Goal: Check status: Check status

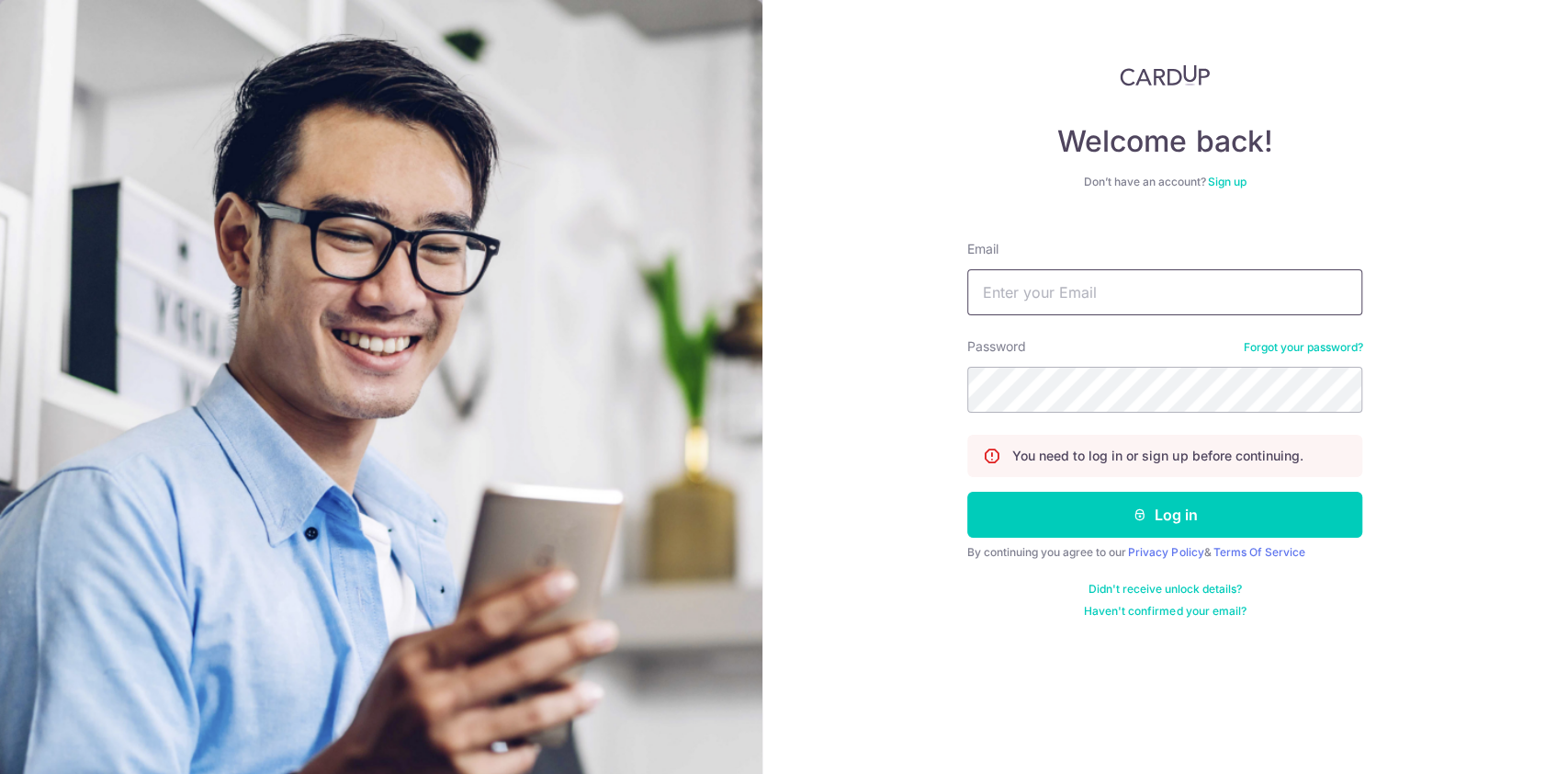
click at [1032, 293] on input "Email" at bounding box center [1165, 293] width 395 height 46
click at [0, 773] on nordpass-portal at bounding box center [0, 774] width 0 height 0
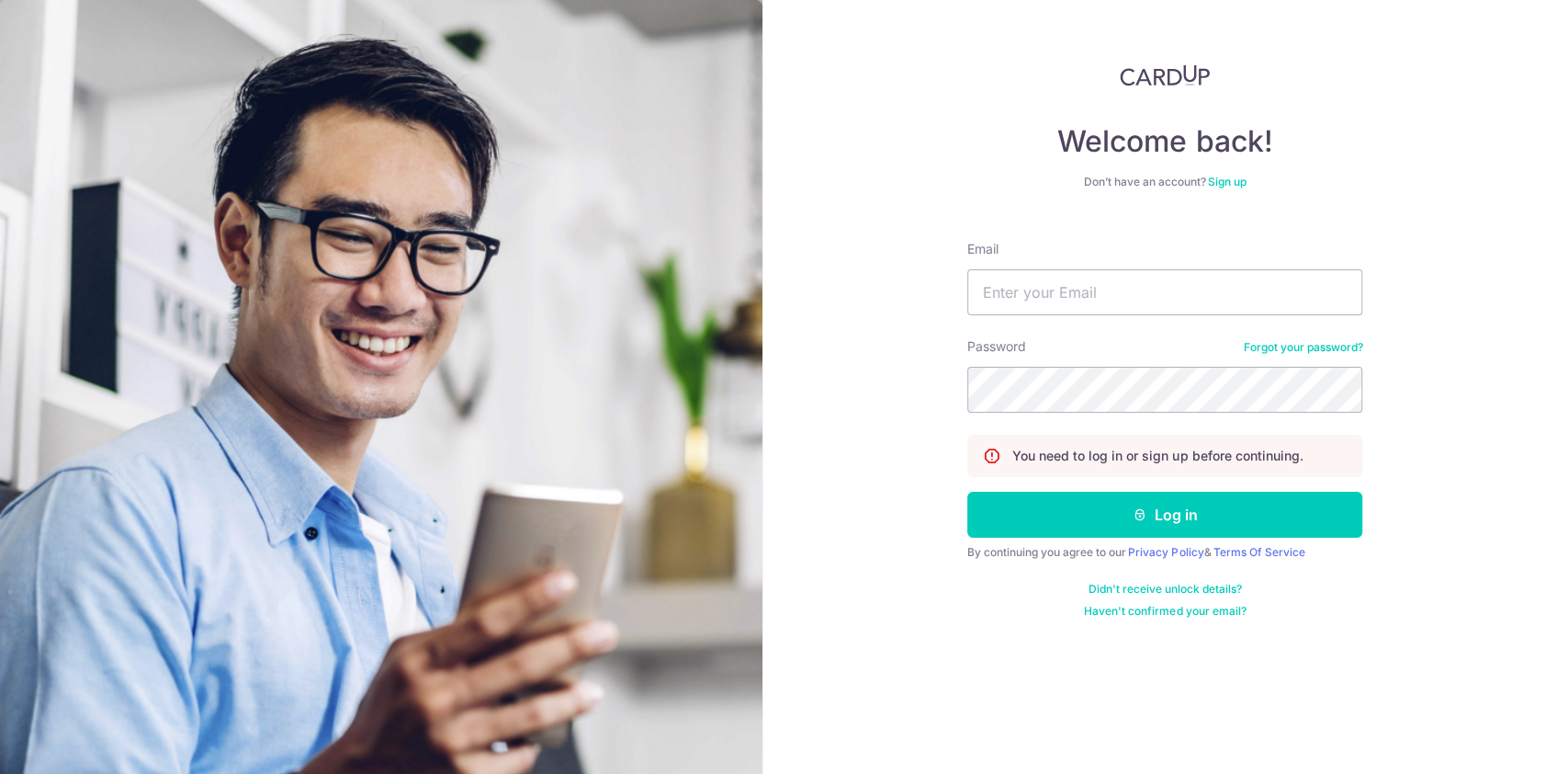
click at [0, 773] on nordpass-portal at bounding box center [0, 774] width 0 height 0
type input "[EMAIL_ADDRESS][DOMAIN_NAME]"
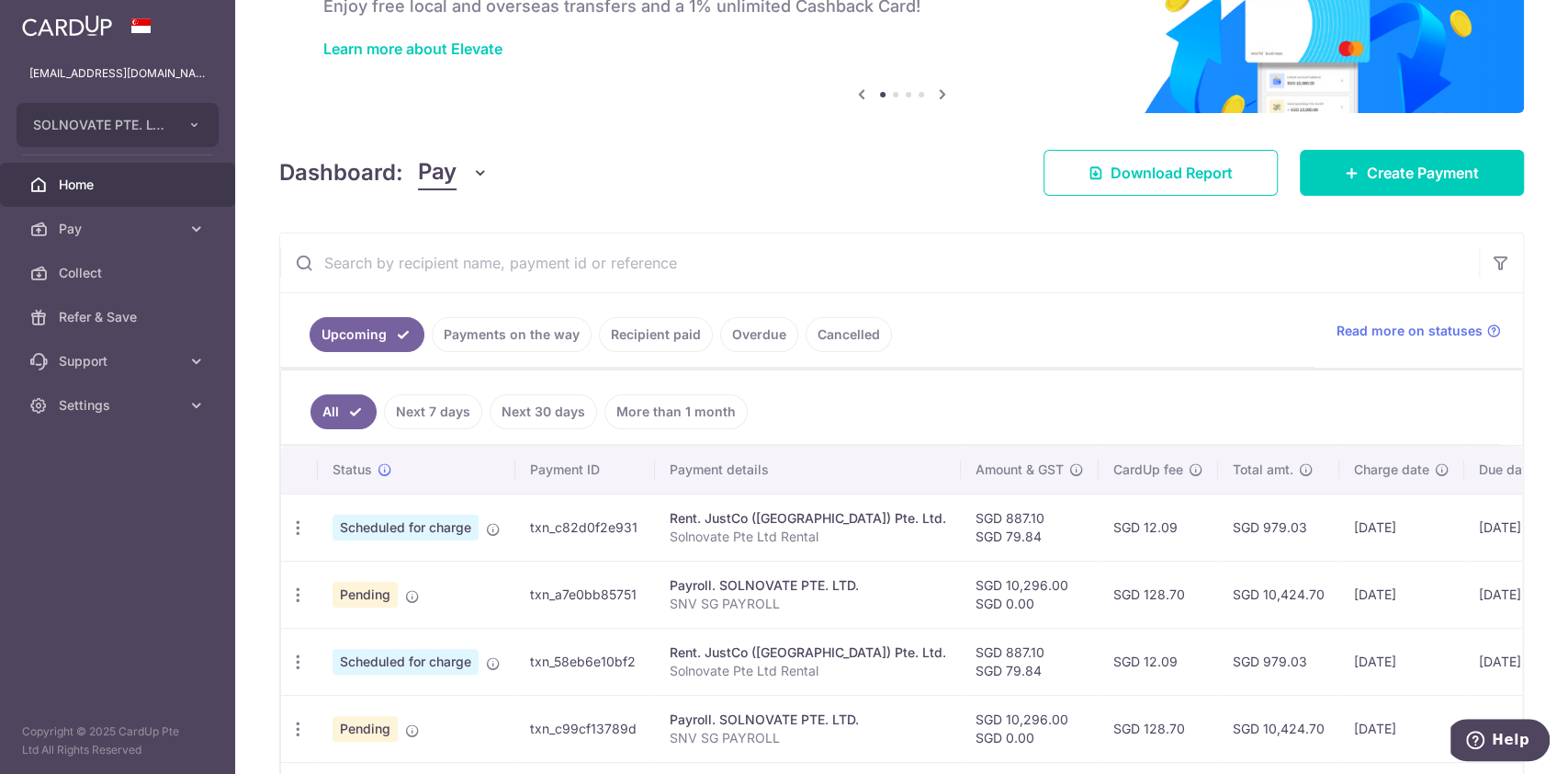
click at [484, 324] on link "Payments on the way" at bounding box center [512, 334] width 159 height 35
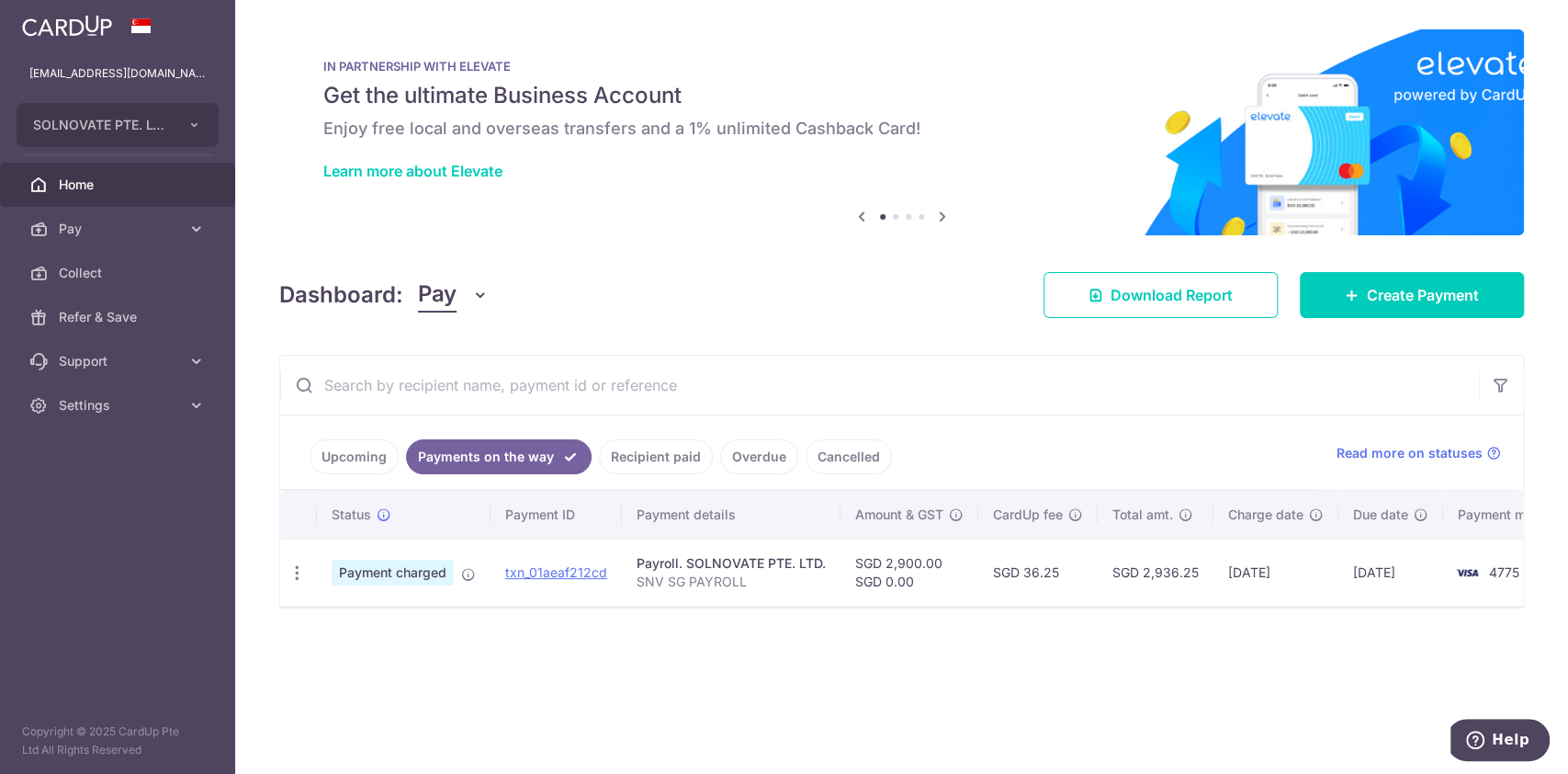
scroll to position [0, 51]
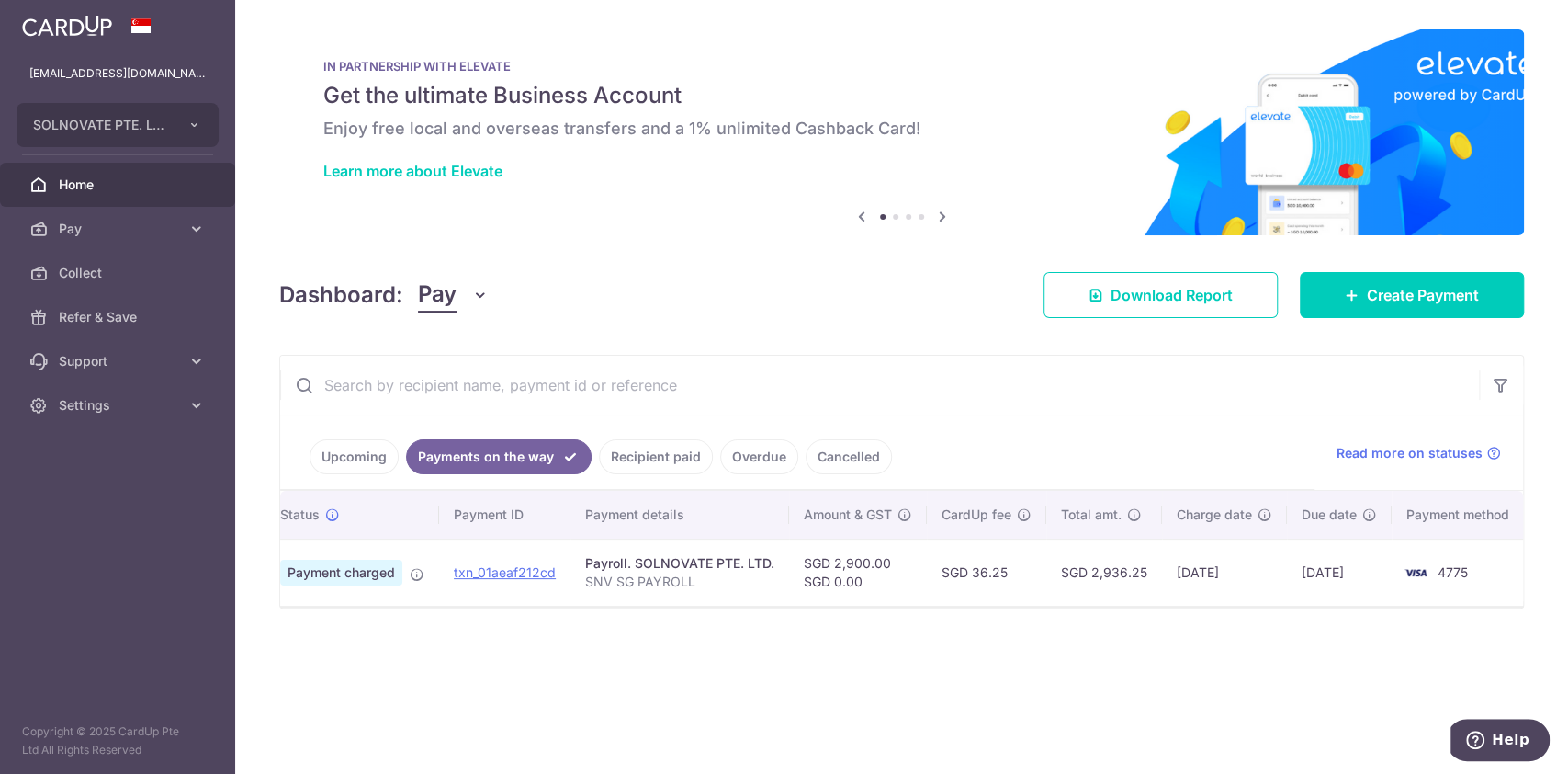
click at [340, 452] on link "Upcoming" at bounding box center [354, 457] width 89 height 35
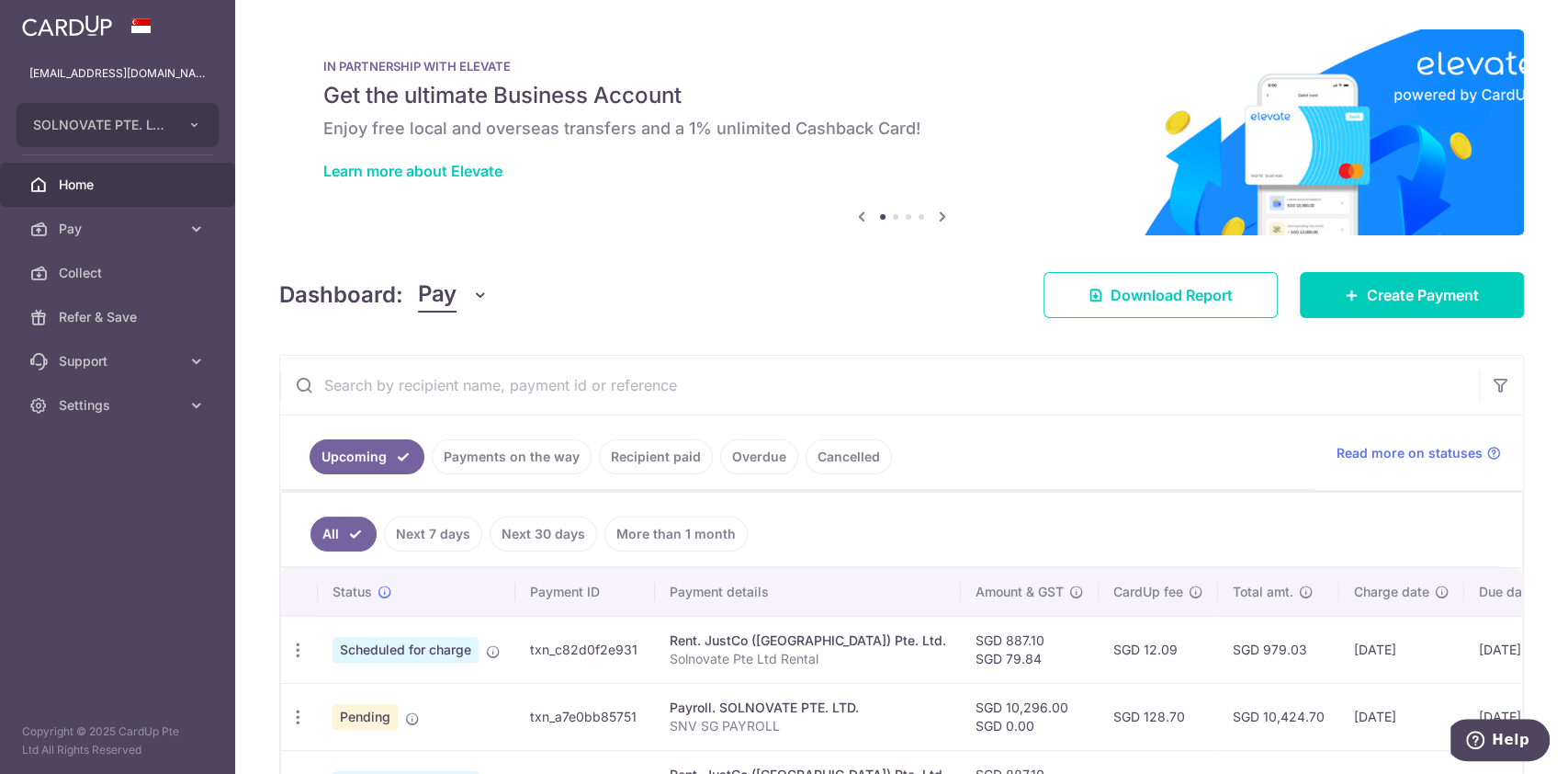
scroll to position [244, 0]
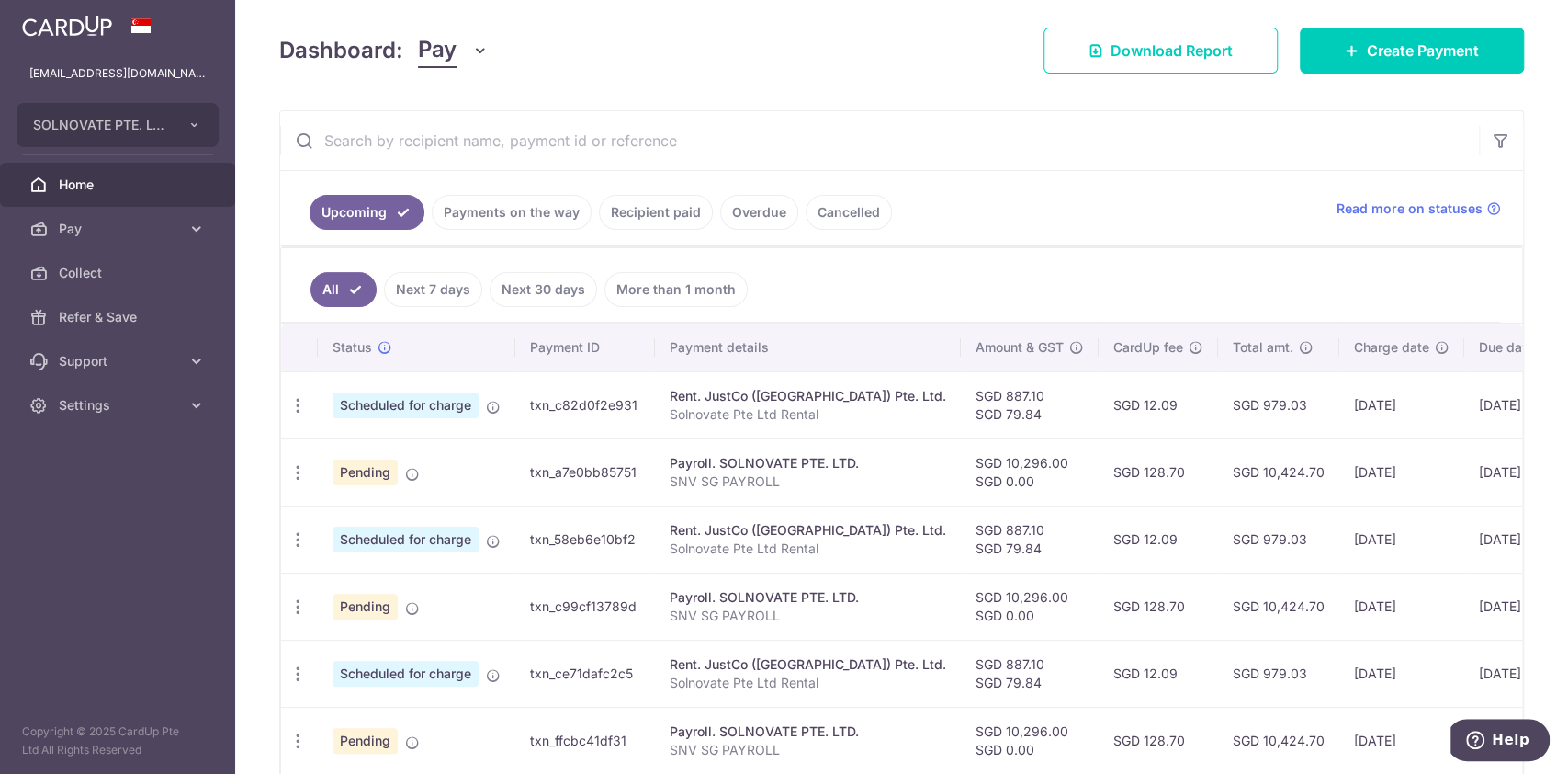
click at [541, 218] on link "Payments on the way" at bounding box center [512, 212] width 159 height 35
